Goal: Task Accomplishment & Management: Complete application form

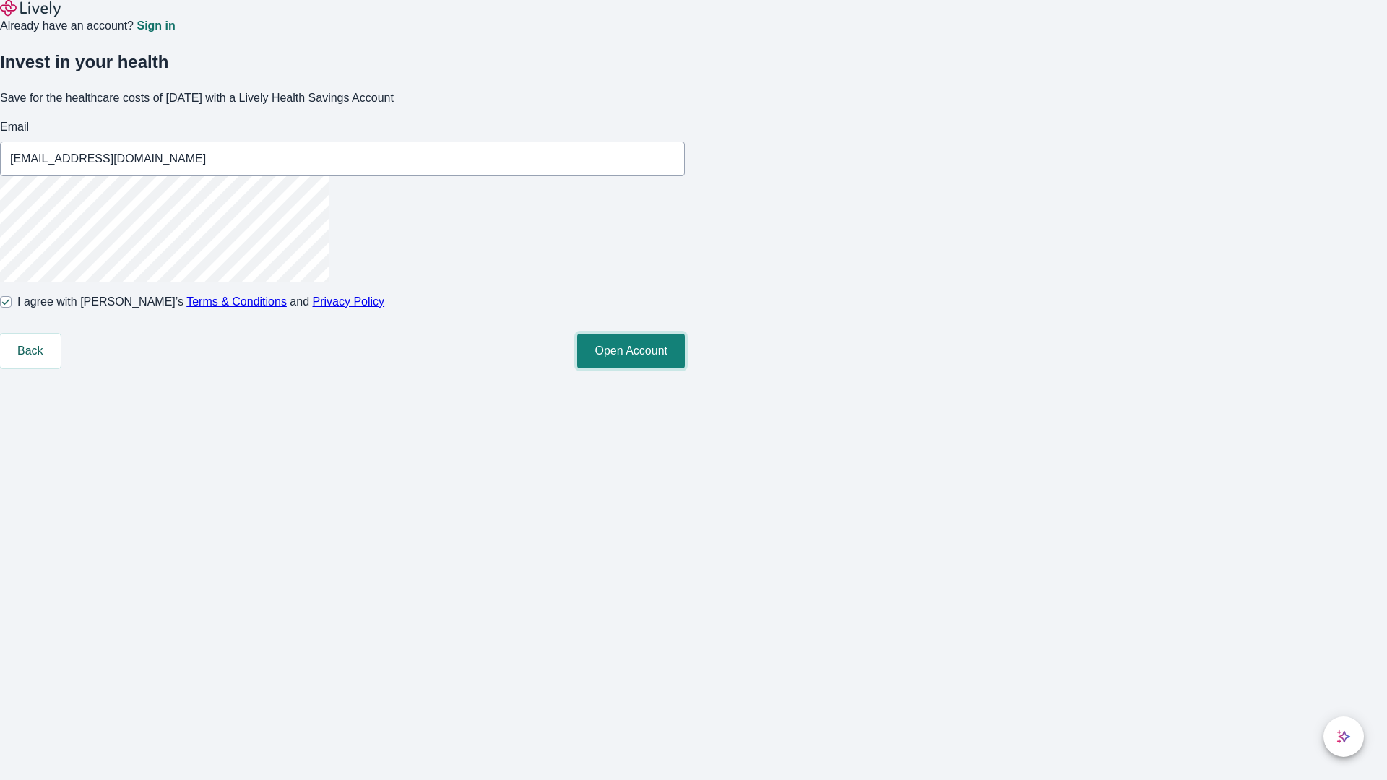
click at [685, 368] on button "Open Account" at bounding box center [631, 351] width 108 height 35
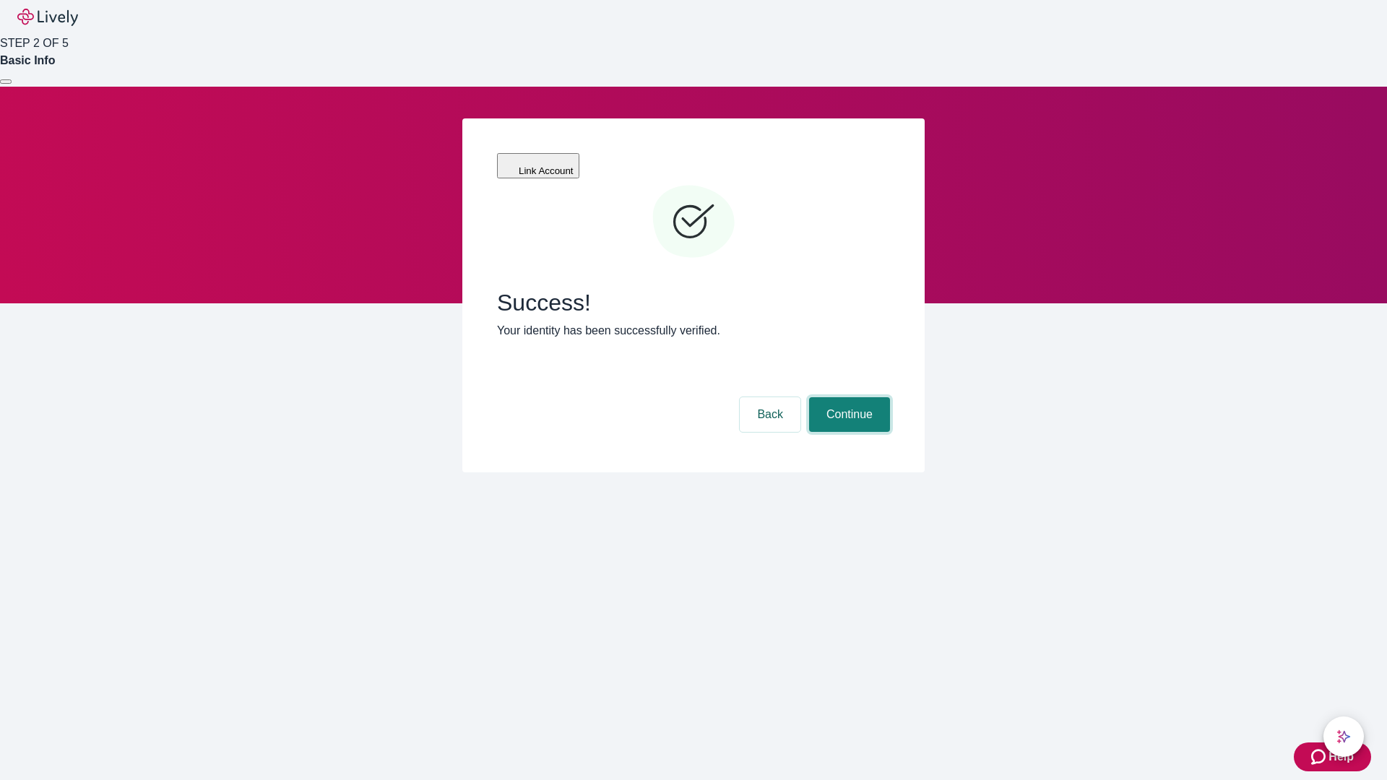
click at [847, 397] on button "Continue" at bounding box center [849, 414] width 81 height 35
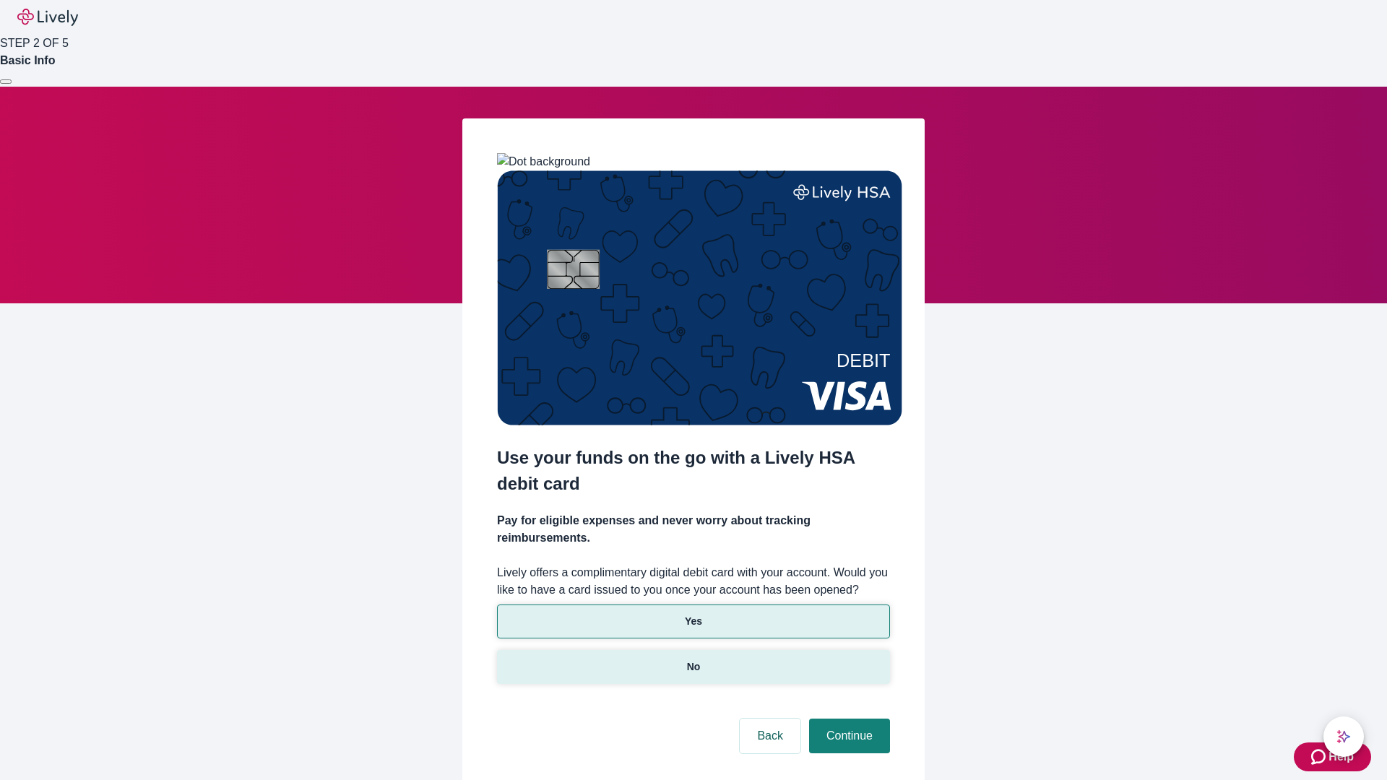
click at [693, 660] on p "No" at bounding box center [694, 667] width 14 height 15
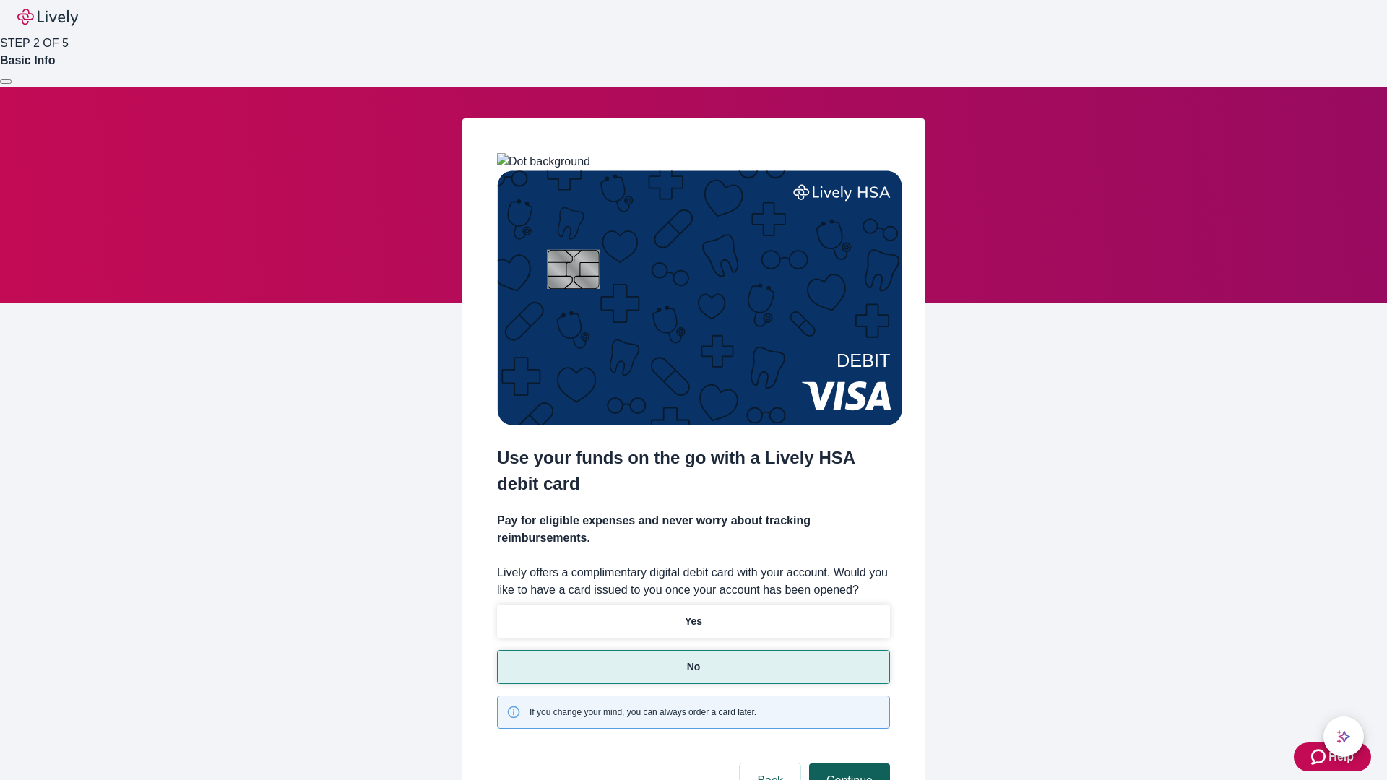
click at [847, 764] on button "Continue" at bounding box center [849, 781] width 81 height 35
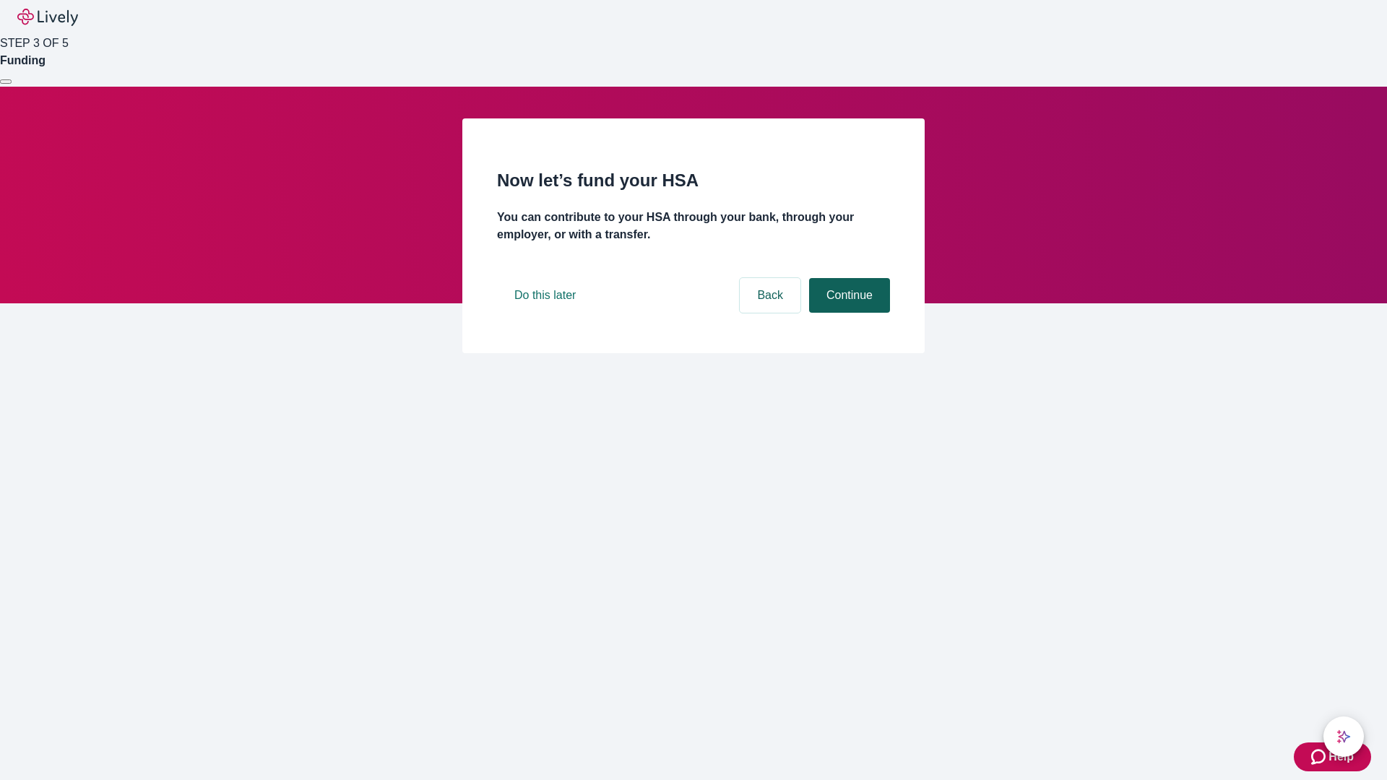
click at [847, 313] on button "Continue" at bounding box center [849, 295] width 81 height 35
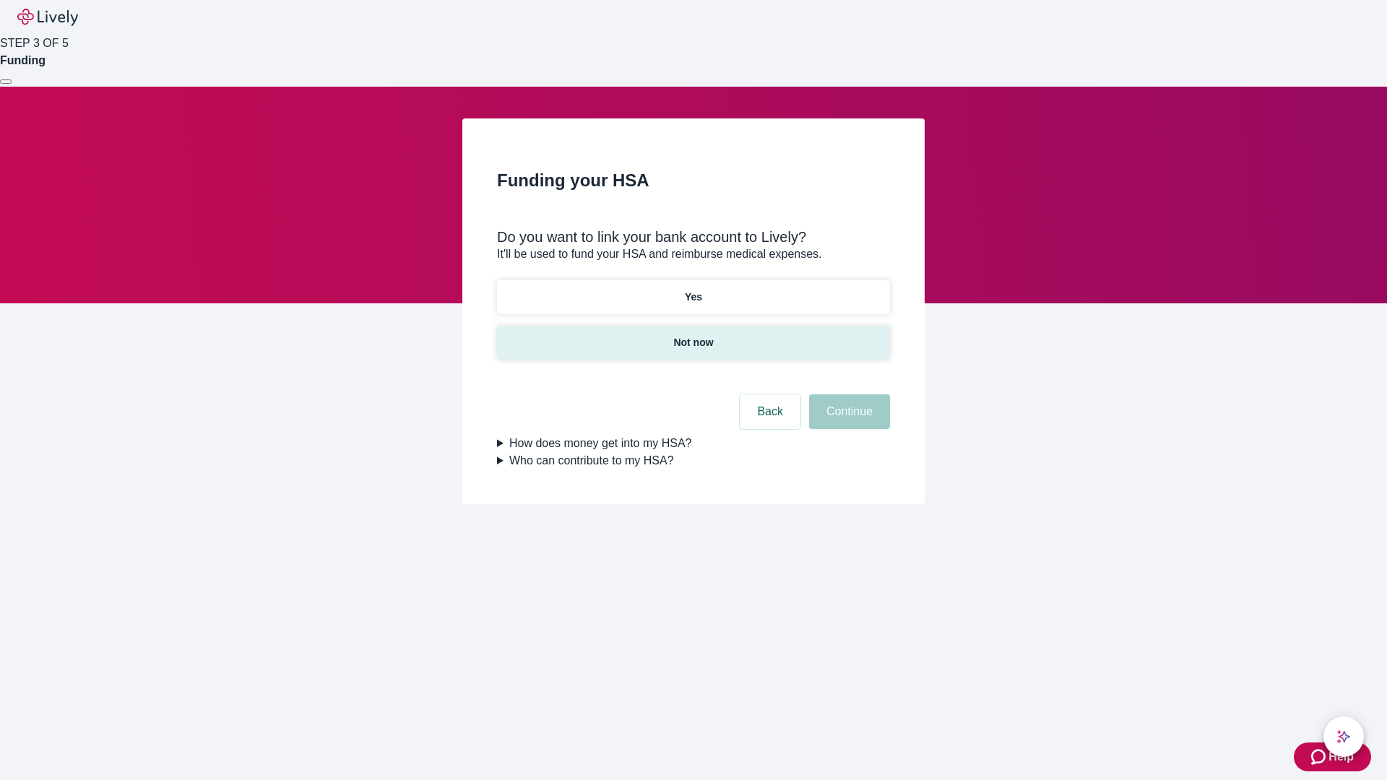
click at [693, 335] on p "Not now" at bounding box center [693, 342] width 40 height 15
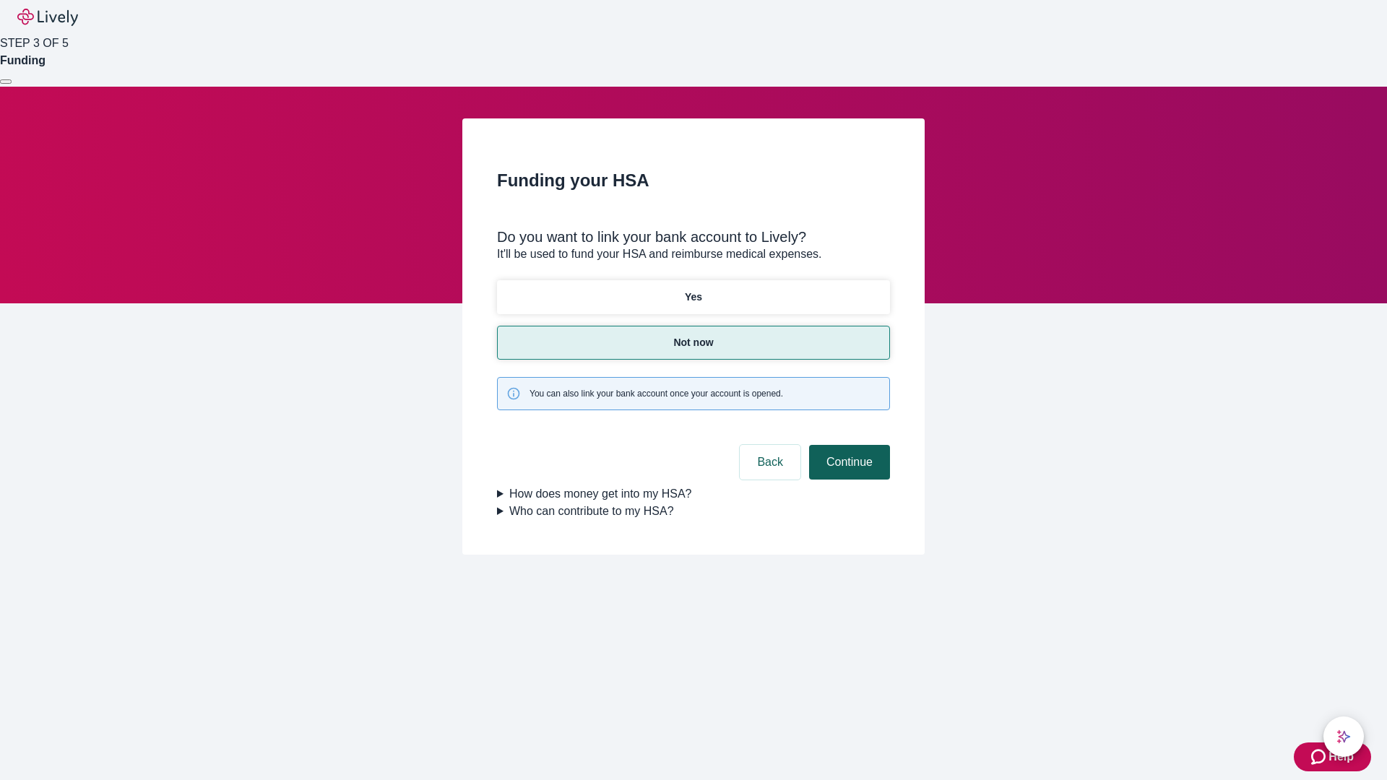
click at [847, 445] on button "Continue" at bounding box center [849, 462] width 81 height 35
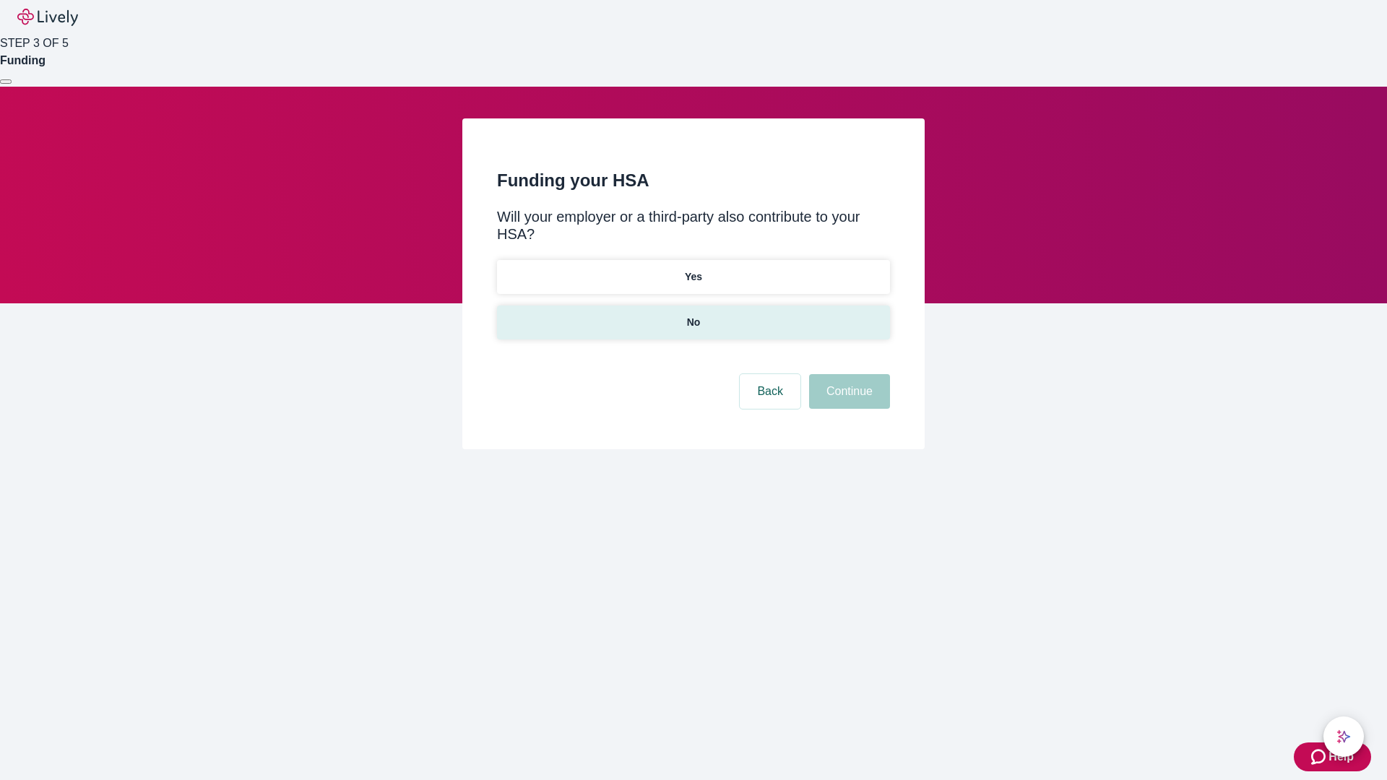
click at [693, 315] on p "No" at bounding box center [694, 322] width 14 height 15
click at [847, 374] on button "Continue" at bounding box center [849, 391] width 81 height 35
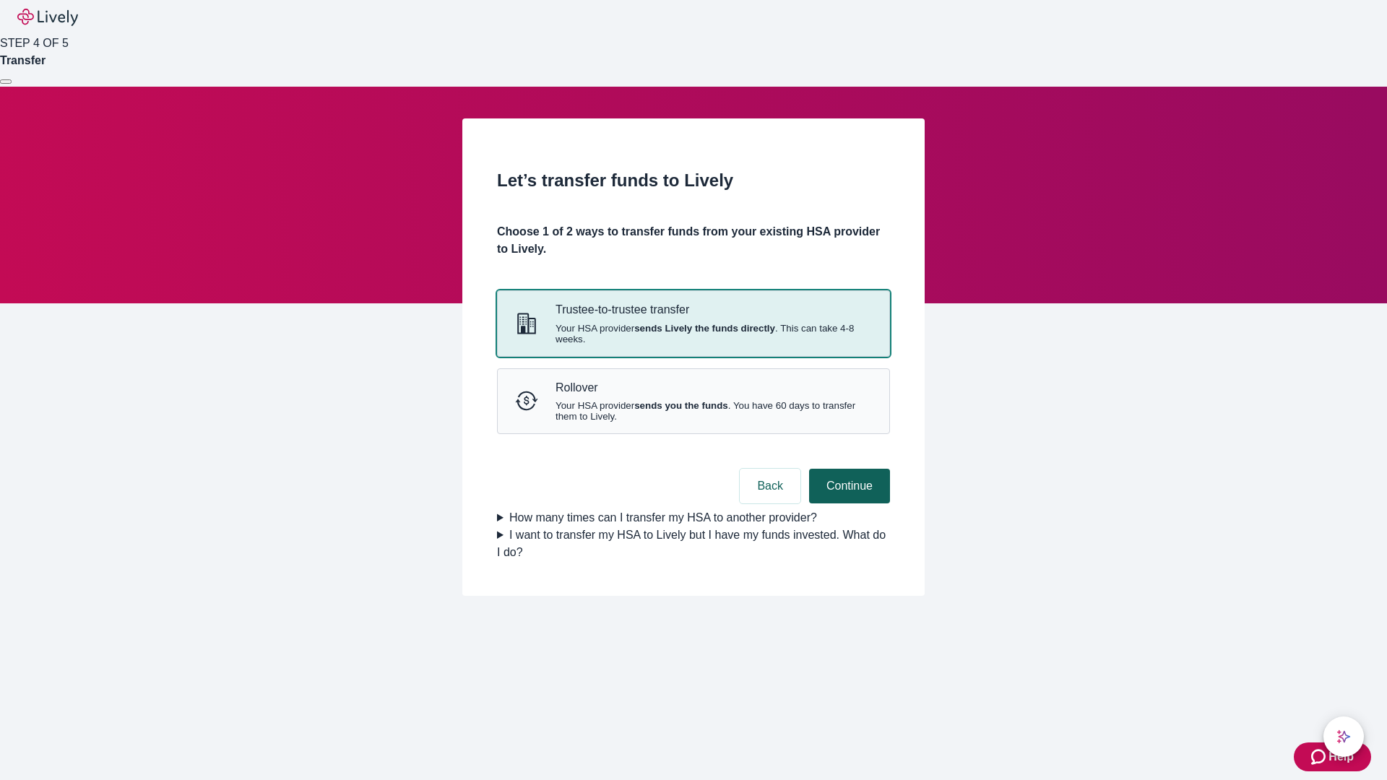
click at [693, 334] on strong "sends Lively the funds directly" at bounding box center [704, 328] width 141 height 11
click at [847, 504] on button "Continue" at bounding box center [849, 486] width 81 height 35
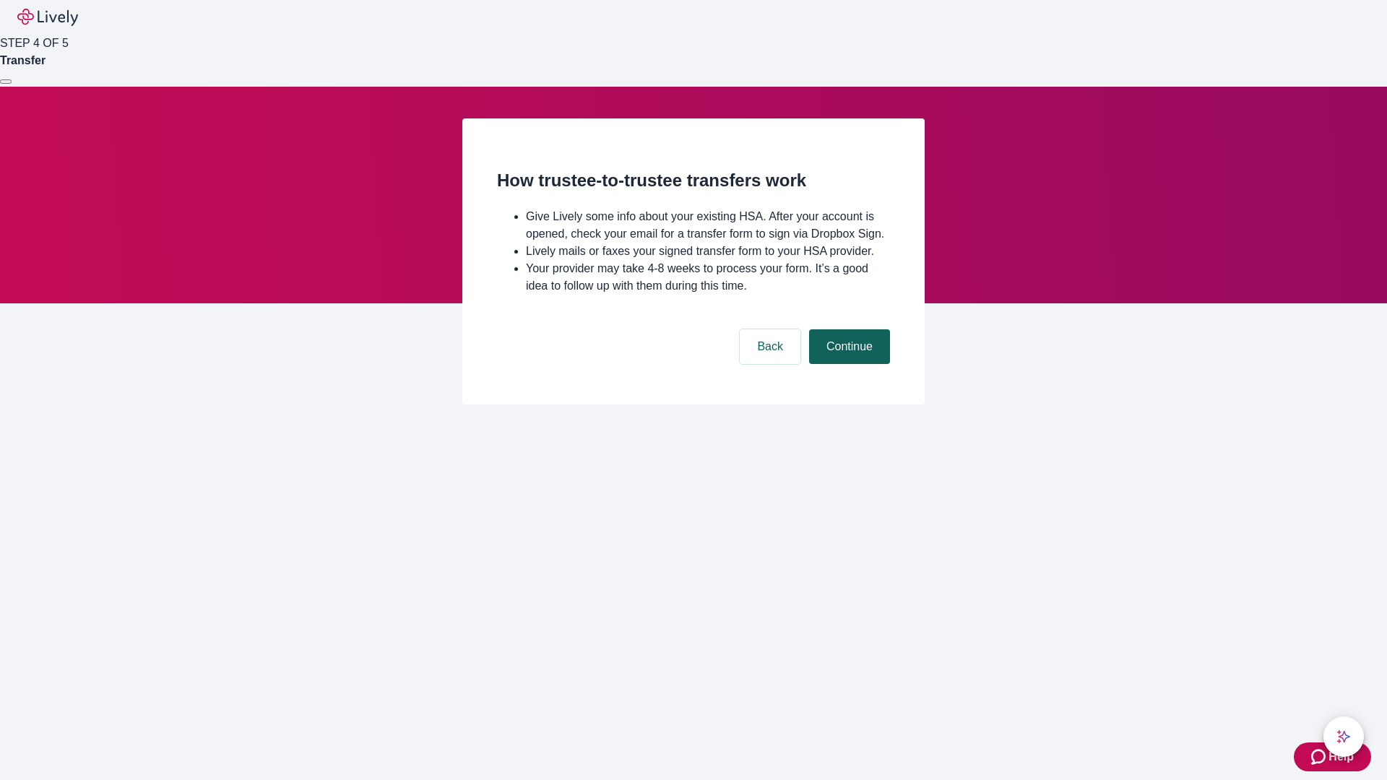
click at [847, 364] on button "Continue" at bounding box center [849, 346] width 81 height 35
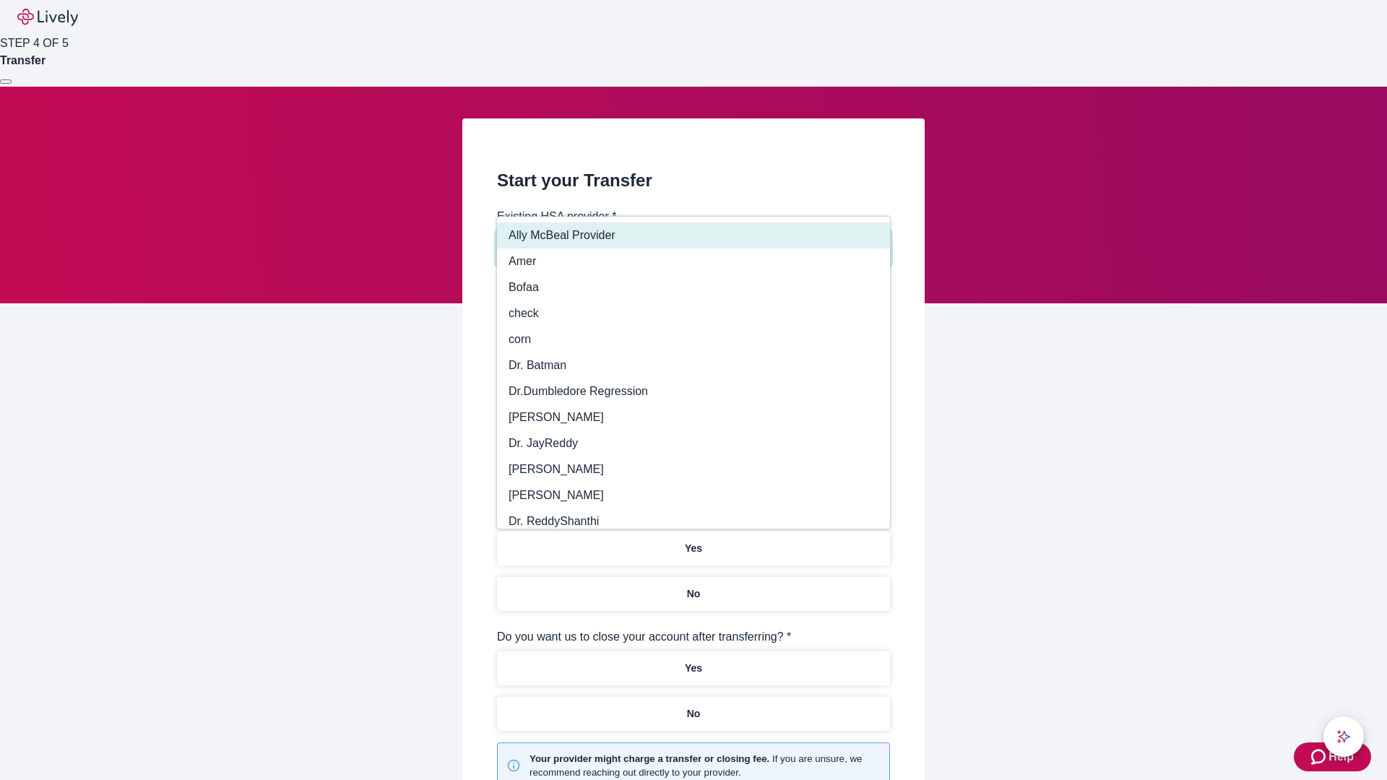
type input "Other"
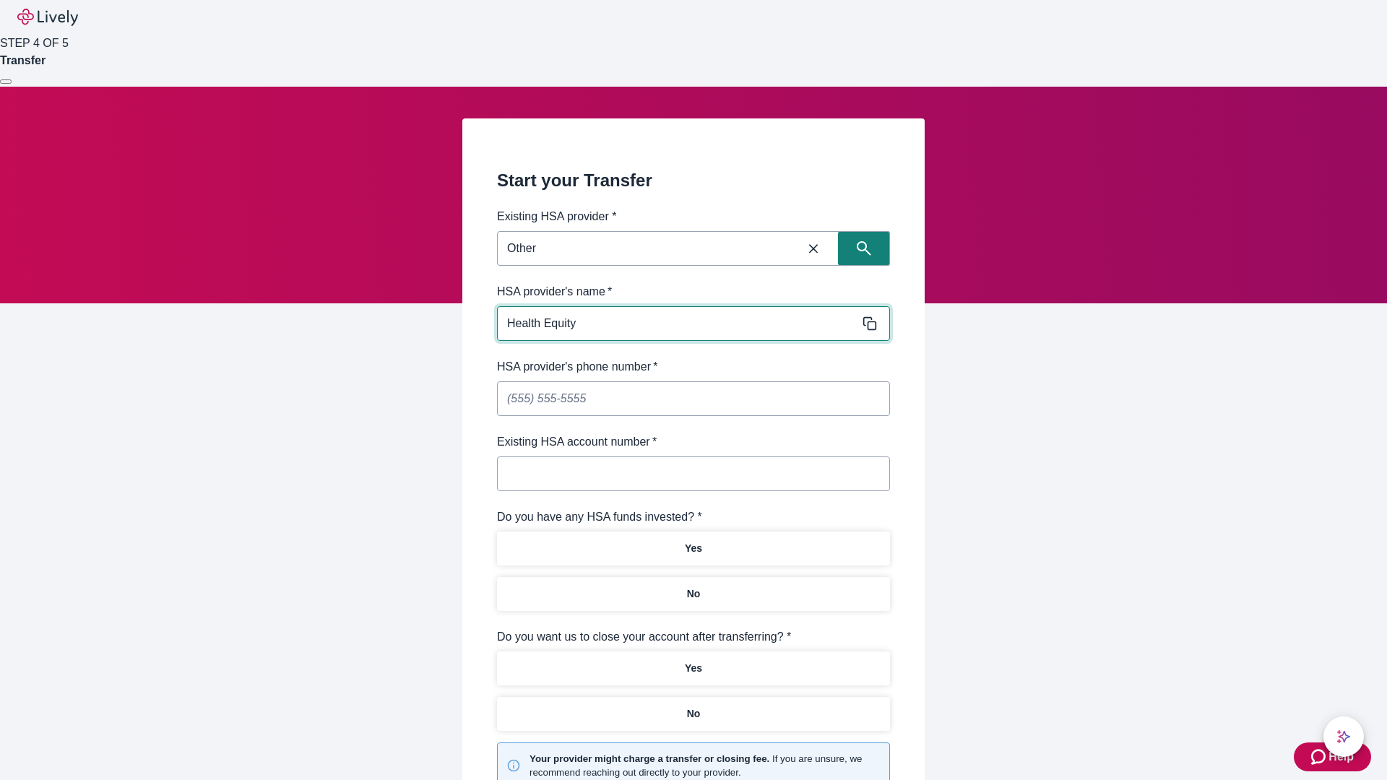
type input "Health Equity"
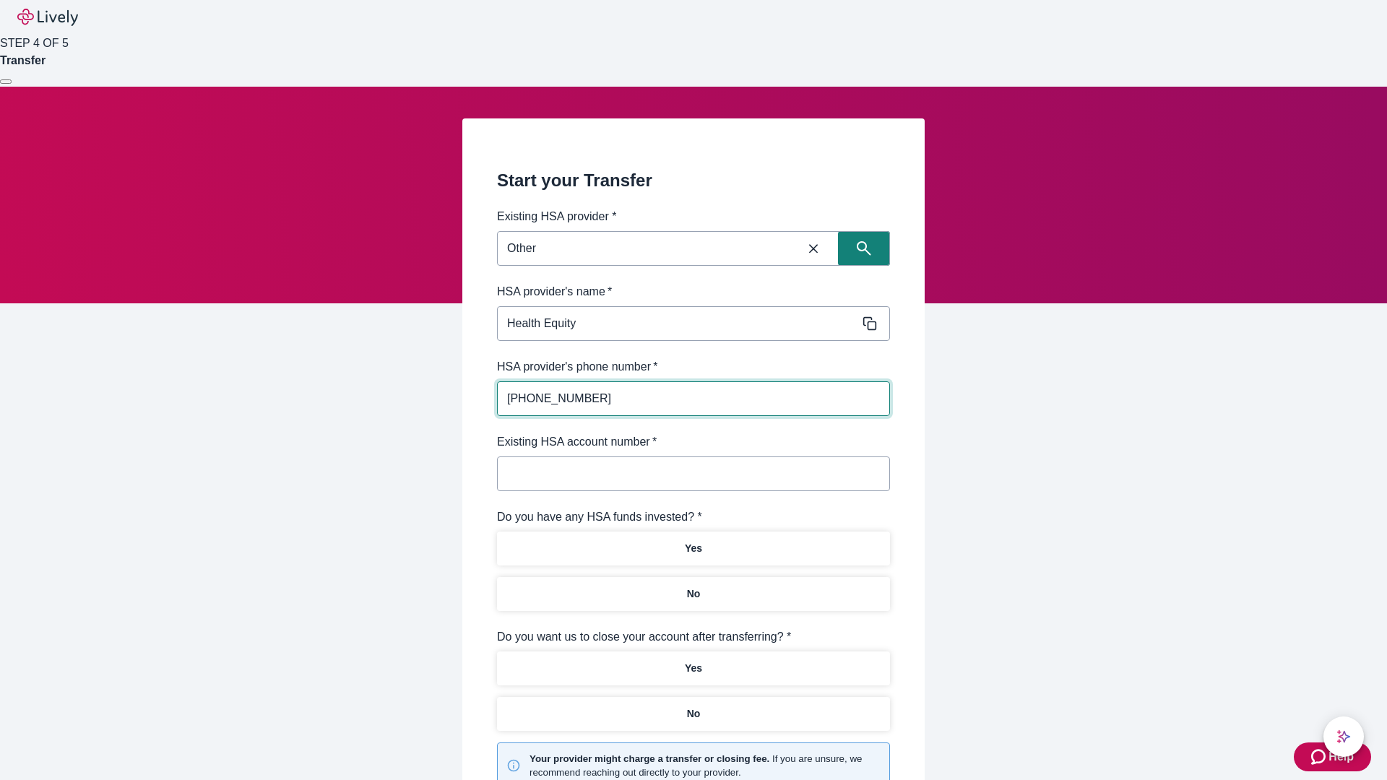
type input "[PHONE_NUMBER]"
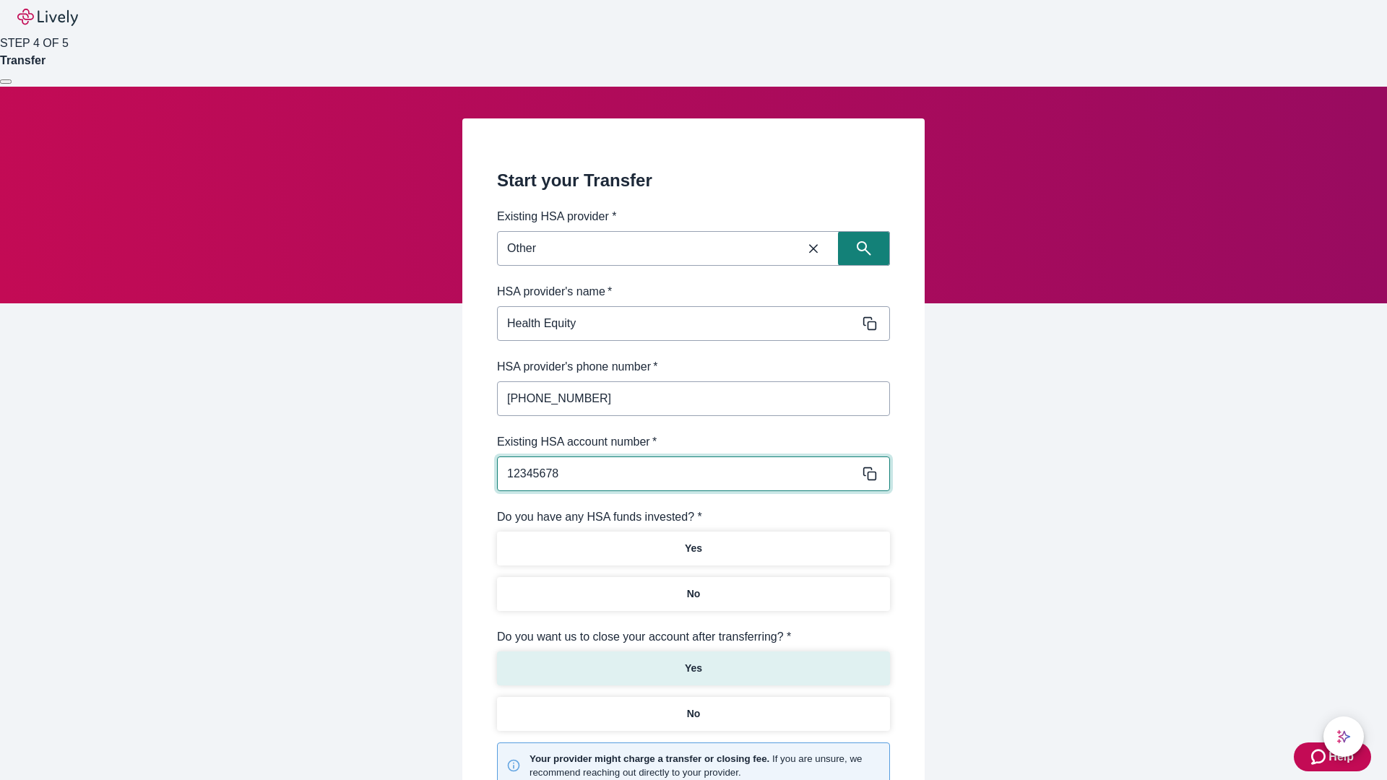
type input "12345678"
click at [693, 587] on p "No" at bounding box center [694, 594] width 14 height 15
click at [693, 661] on p "Yes" at bounding box center [693, 668] width 17 height 15
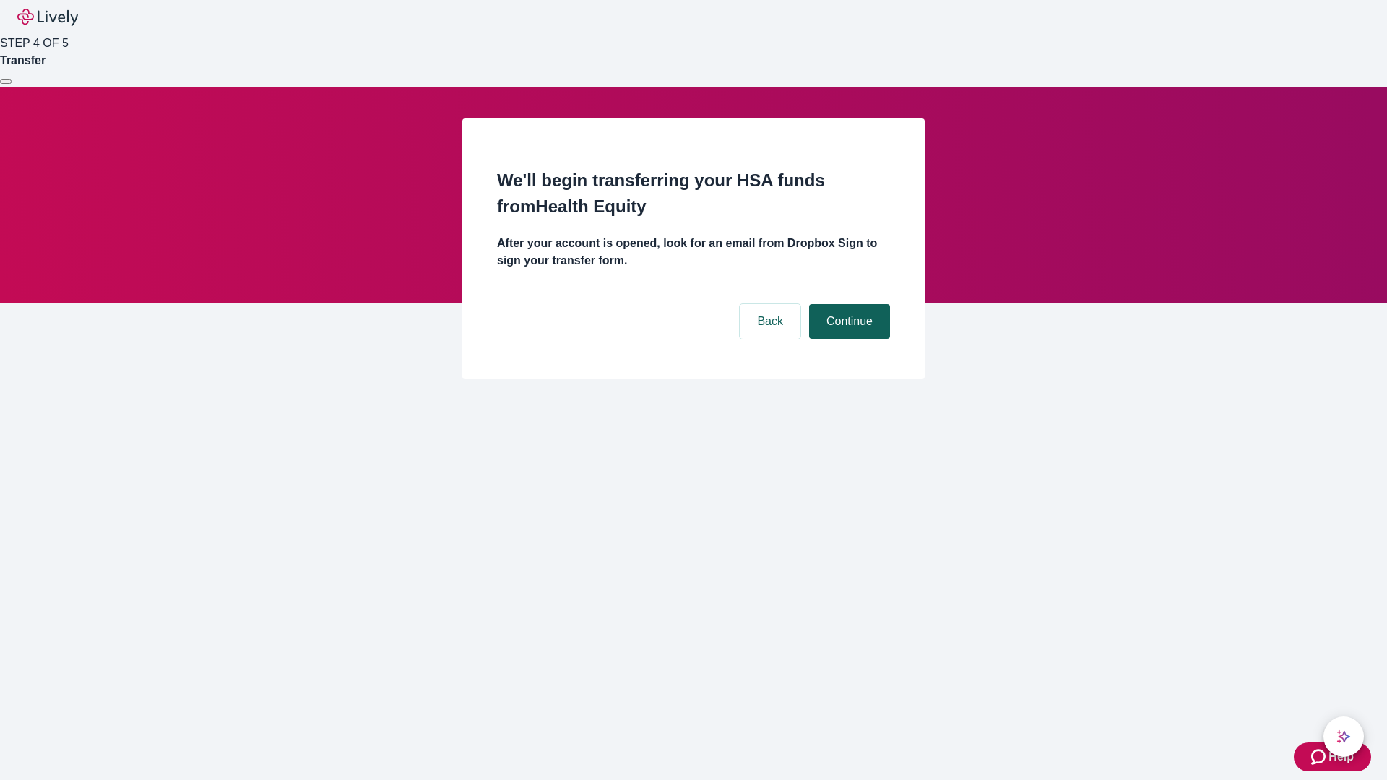
click at [847, 304] on button "Continue" at bounding box center [849, 321] width 81 height 35
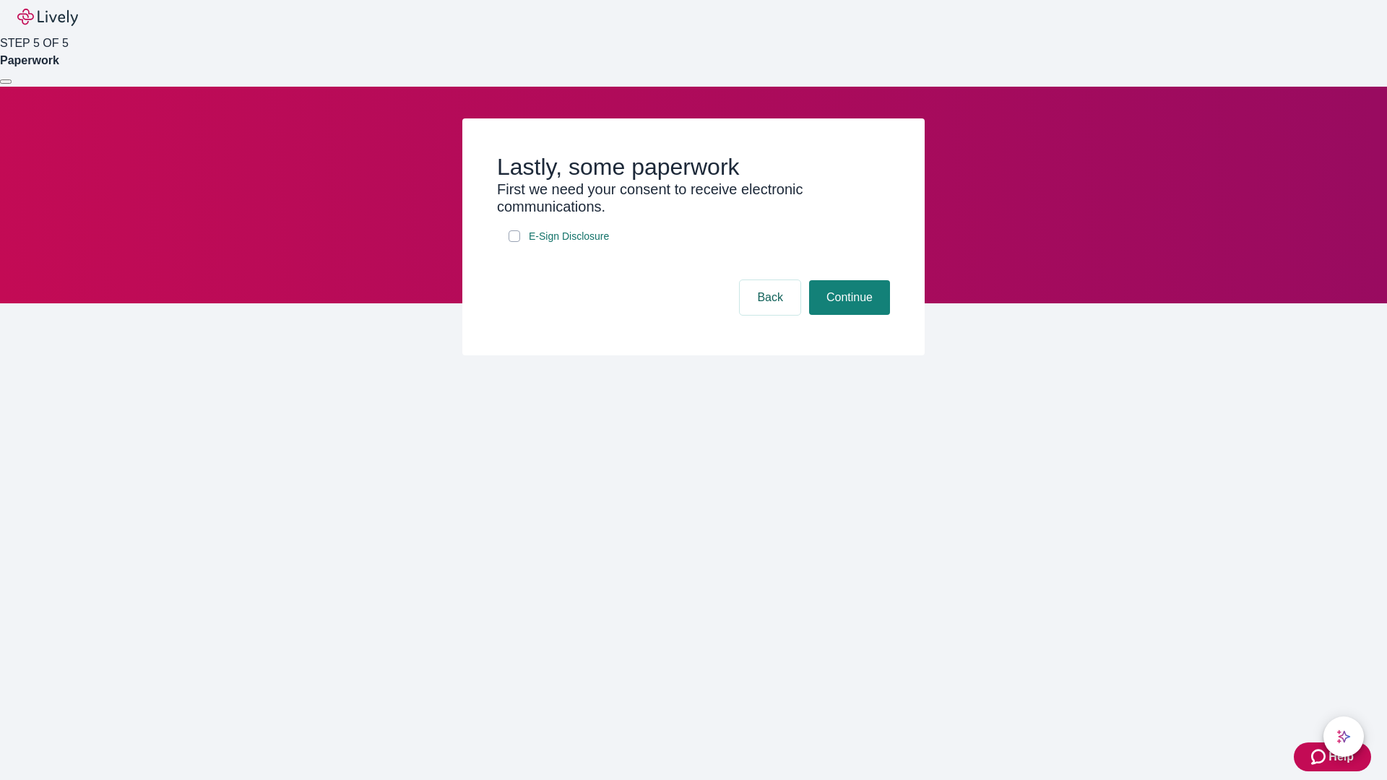
click at [514, 242] on input "E-Sign Disclosure" at bounding box center [515, 236] width 12 height 12
checkbox input "true"
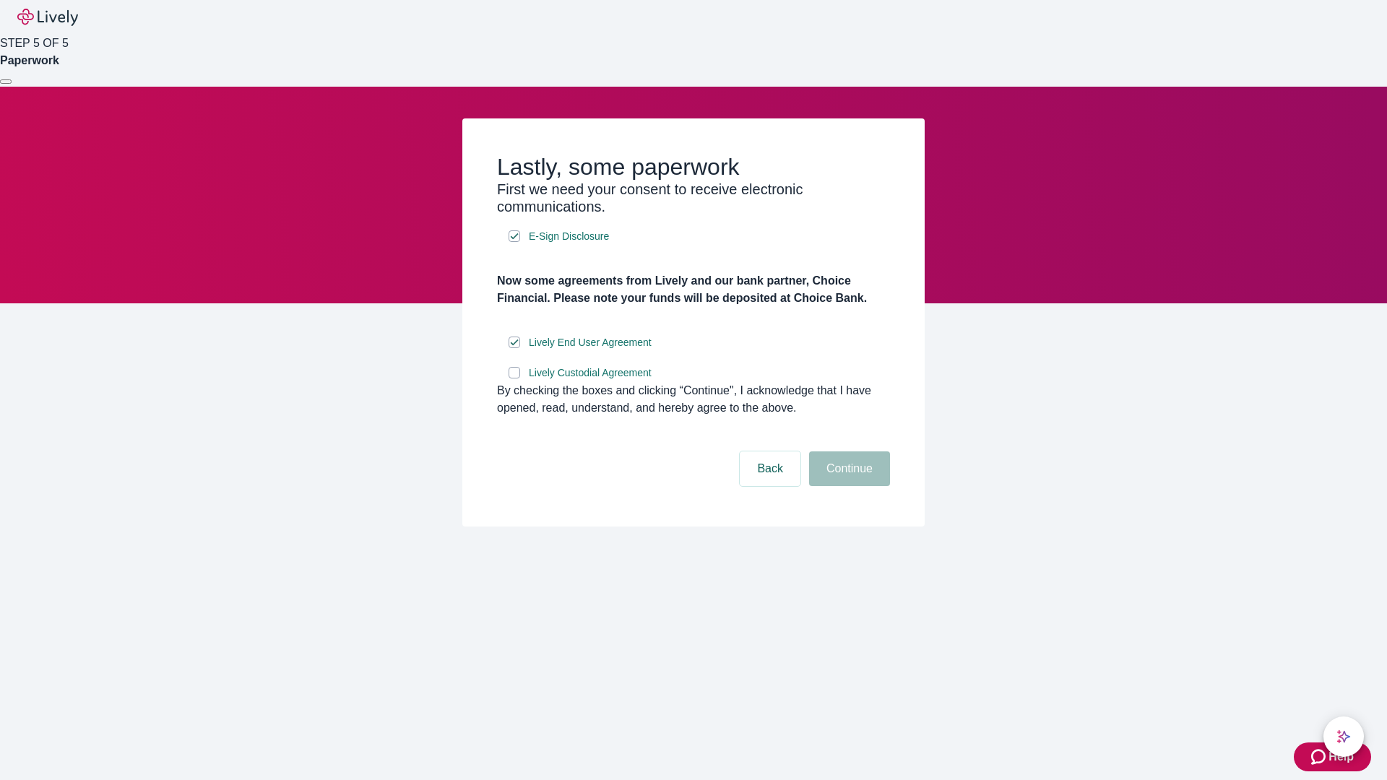
click at [514, 379] on input "Lively Custodial Agreement" at bounding box center [515, 373] width 12 height 12
checkbox input "true"
click at [847, 486] on button "Continue" at bounding box center [849, 469] width 81 height 35
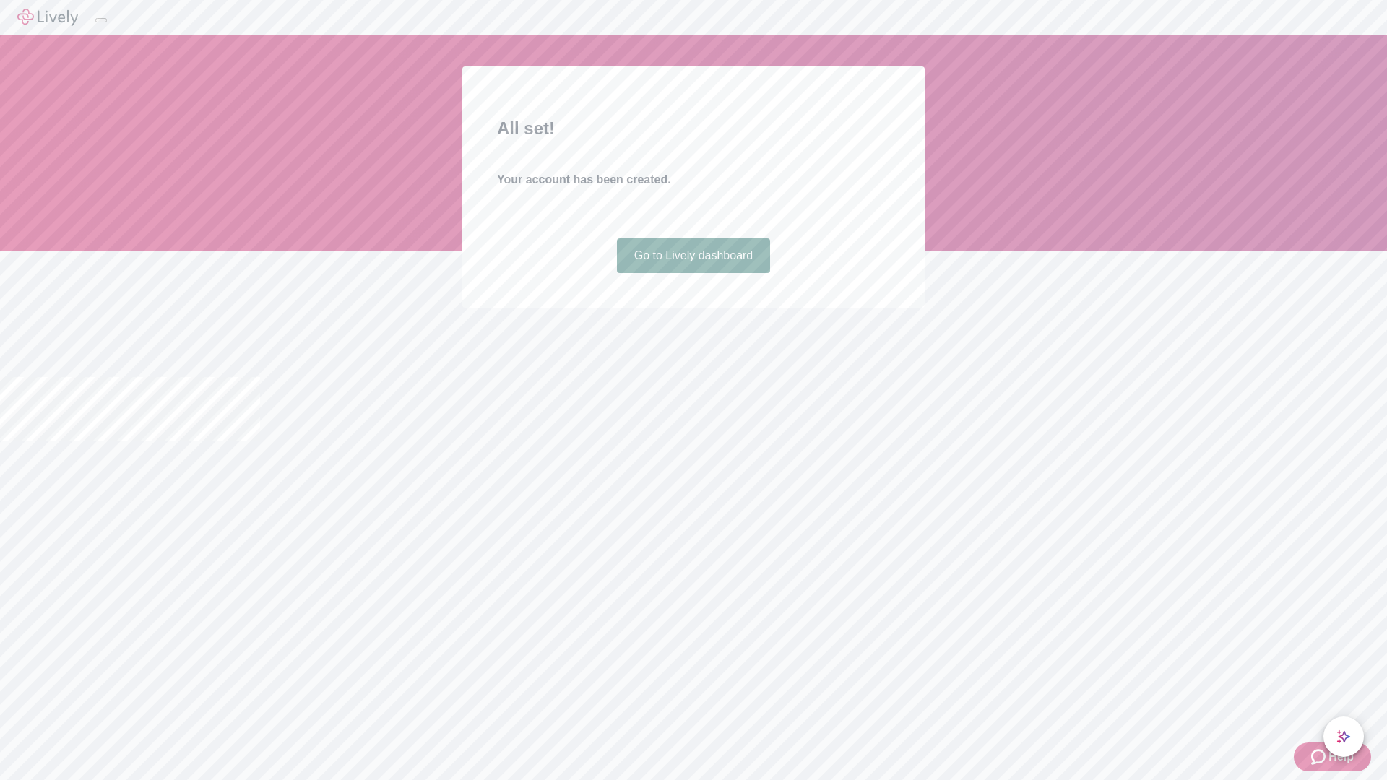
click at [693, 273] on link "Go to Lively dashboard" at bounding box center [694, 255] width 154 height 35
